Goal: Task Accomplishment & Management: Use online tool/utility

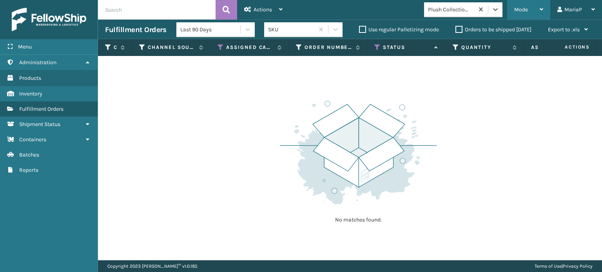
click at [530, 11] on div "Mode" at bounding box center [528, 10] width 29 height 20
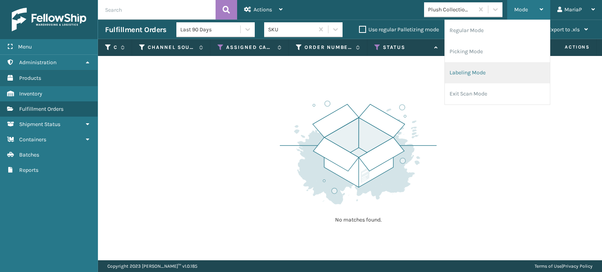
click at [501, 80] on li "Labeling Mode" at bounding box center [497, 72] width 105 height 21
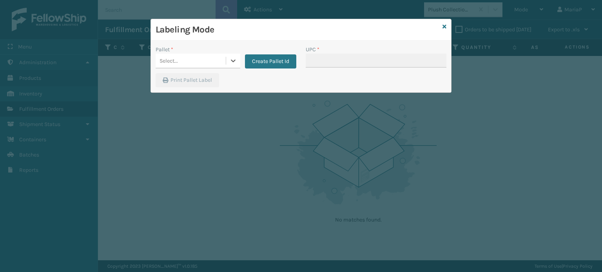
click at [216, 56] on div "Select..." at bounding box center [191, 60] width 70 height 13
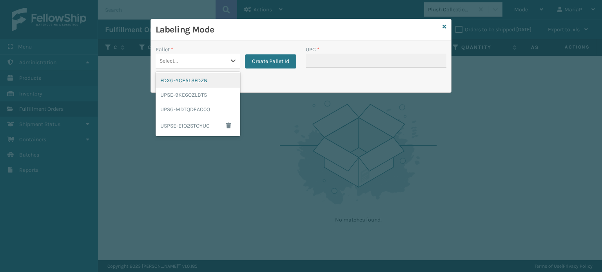
click at [214, 85] on div "FDXG-YCE5L3FDZN" at bounding box center [198, 80] width 85 height 15
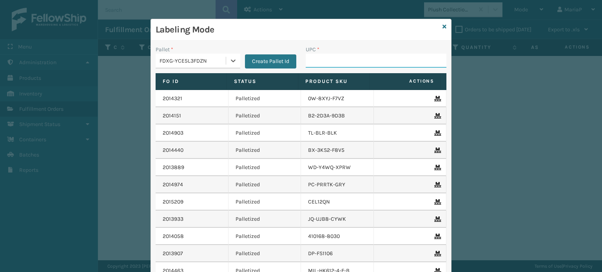
drag, startPoint x: 370, startPoint y: 62, endPoint x: 359, endPoint y: 62, distance: 10.6
click at [370, 62] on input "UPC *" at bounding box center [376, 61] width 141 height 14
type input "853"
type input "858100007616"
type input "853913008072"
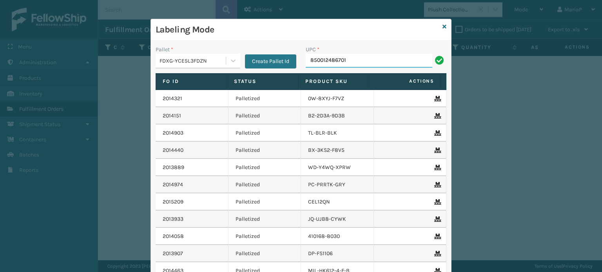
type input "850012486701"
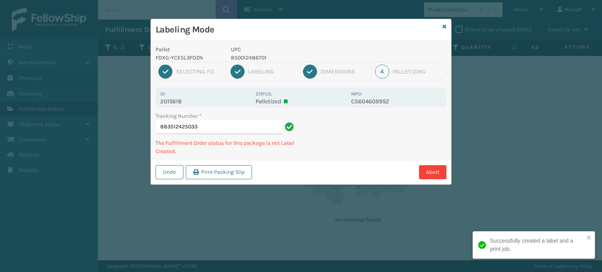
click at [257, 59] on p "850012486701" at bounding box center [289, 58] width 116 height 8
copy p "850012486701"
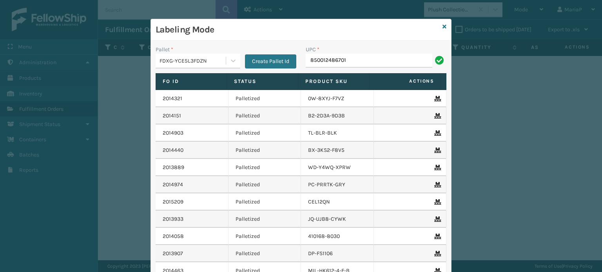
type input "850012486701"
type input "858100007920"
click at [317, 62] on input "UPC *" at bounding box center [376, 61] width 141 height 14
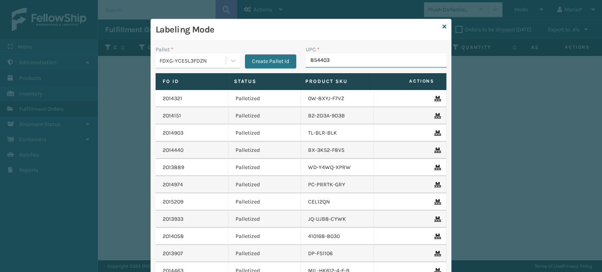
type input "8544030"
